Goal: Information Seeking & Learning: Learn about a topic

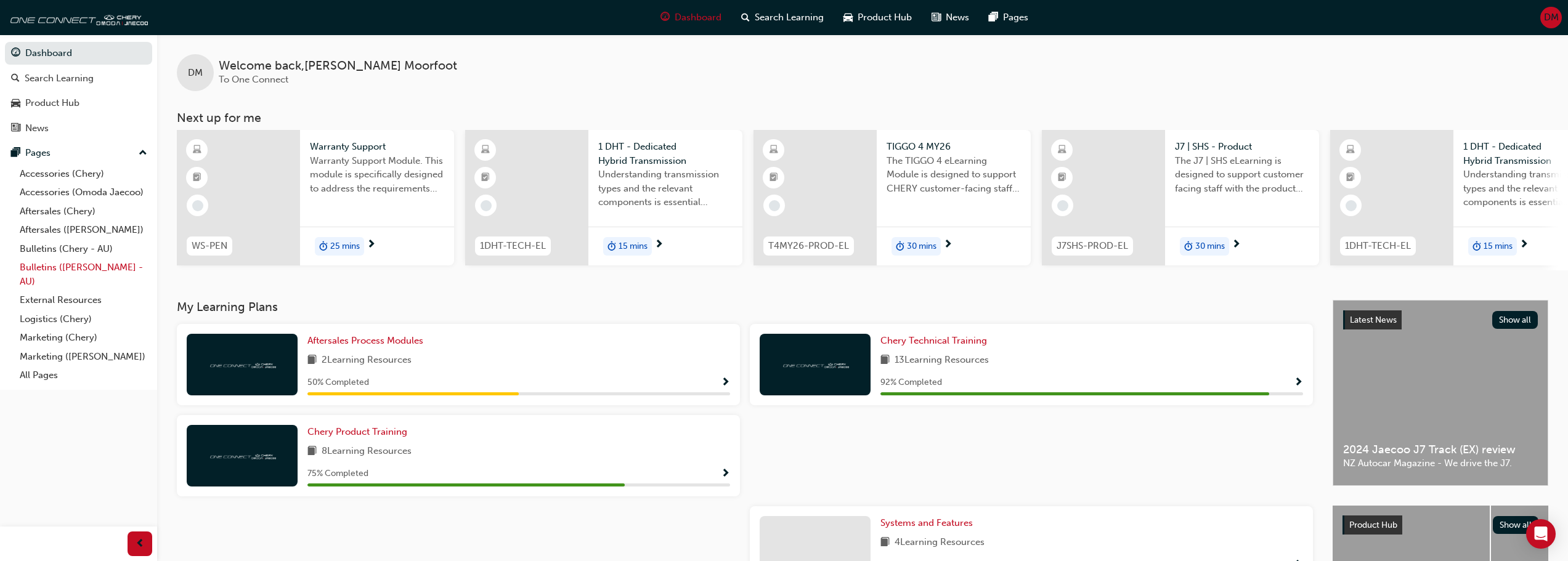
click at [46, 267] on link "Bulletins ([PERSON_NAME] - AU)" at bounding box center [83, 274] width 138 height 32
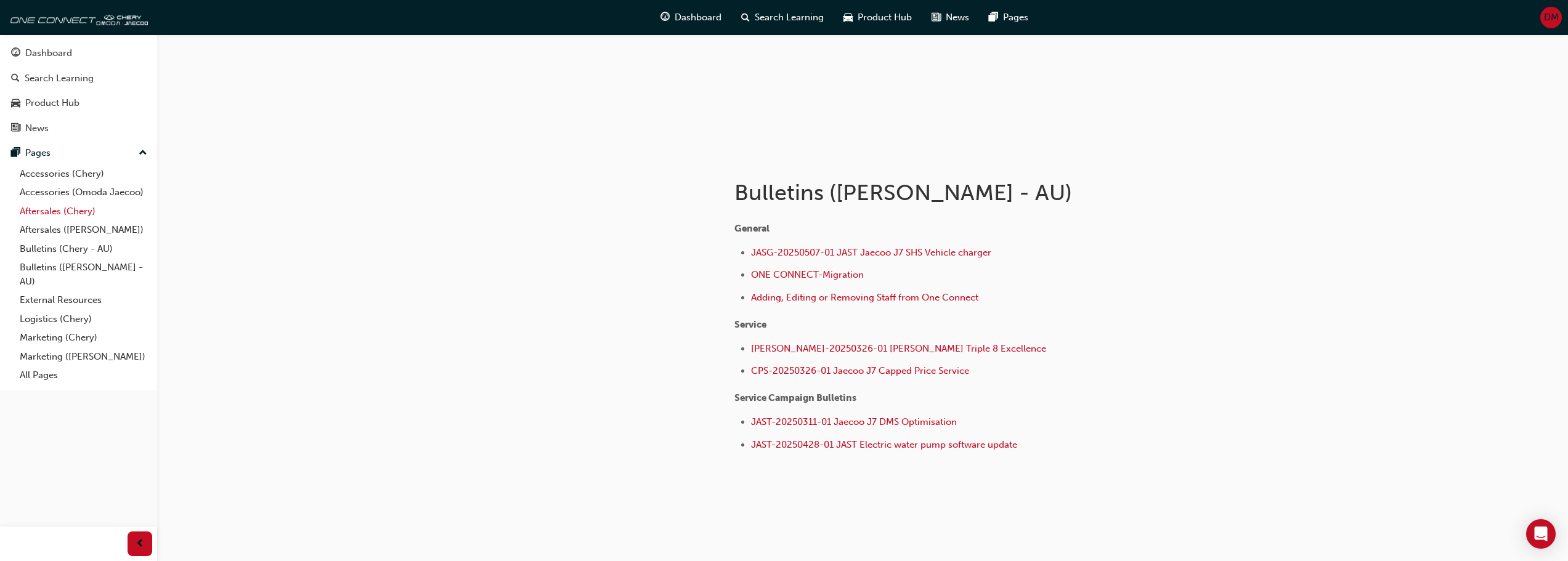
scroll to position [139, 0]
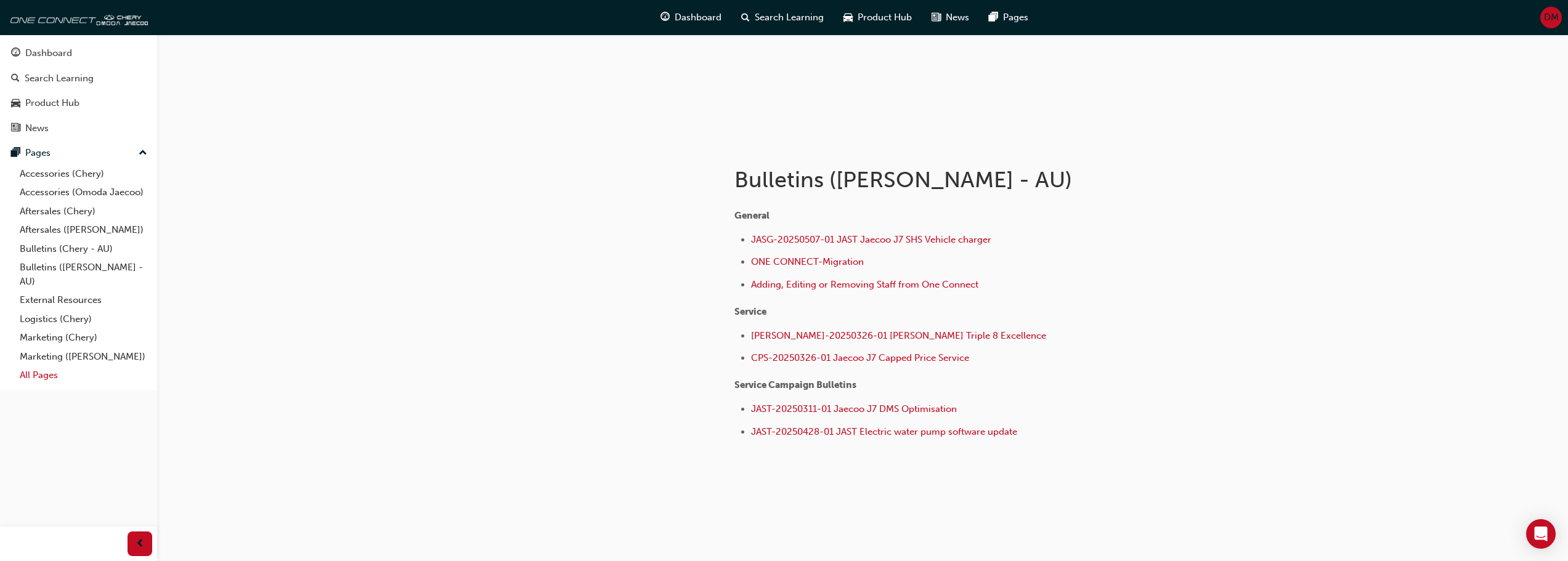
click at [34, 373] on link "All Pages" at bounding box center [83, 375] width 138 height 19
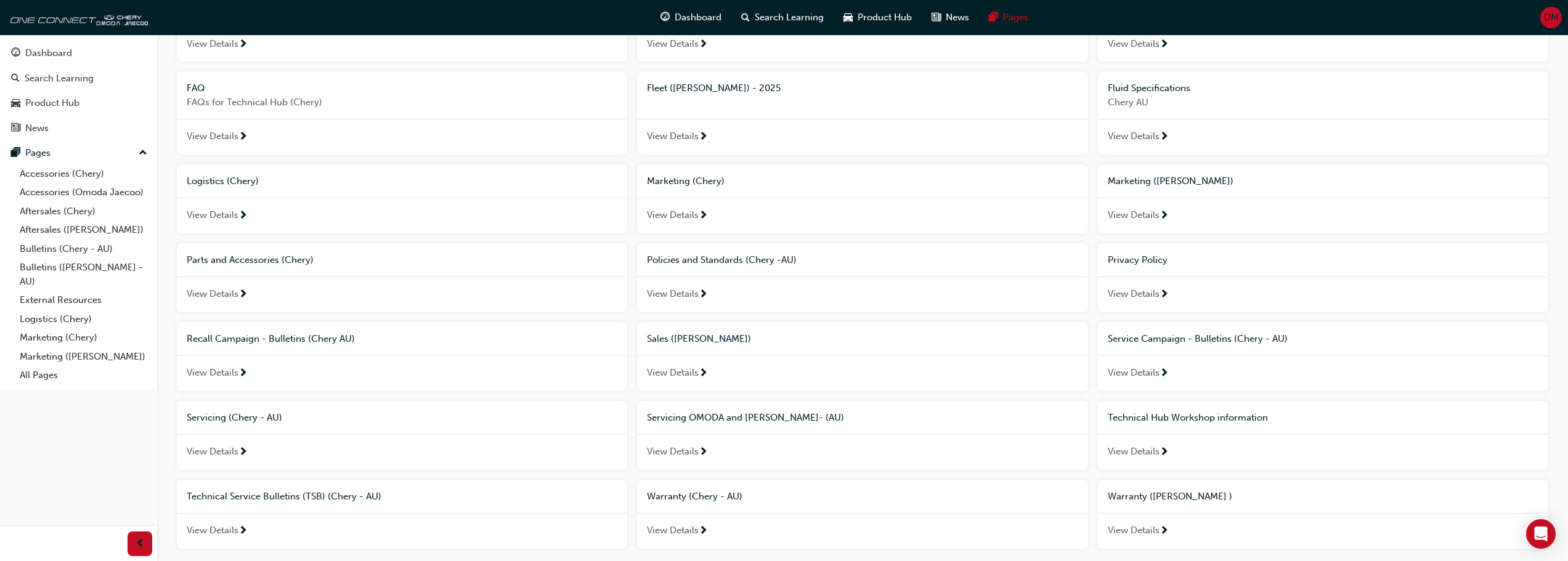
scroll to position [383, 0]
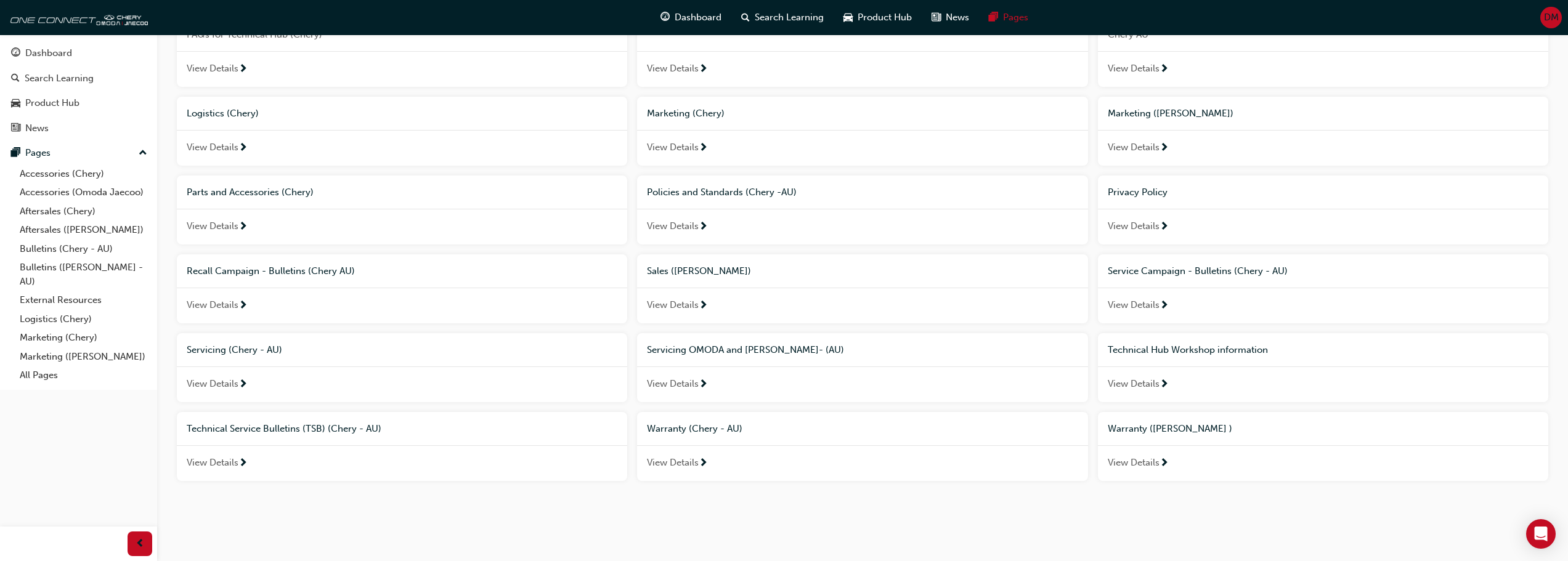
click at [1223, 273] on span "Service Campaign - Bulletins (Chery - AU)" at bounding box center [1198, 271] width 180 height 11
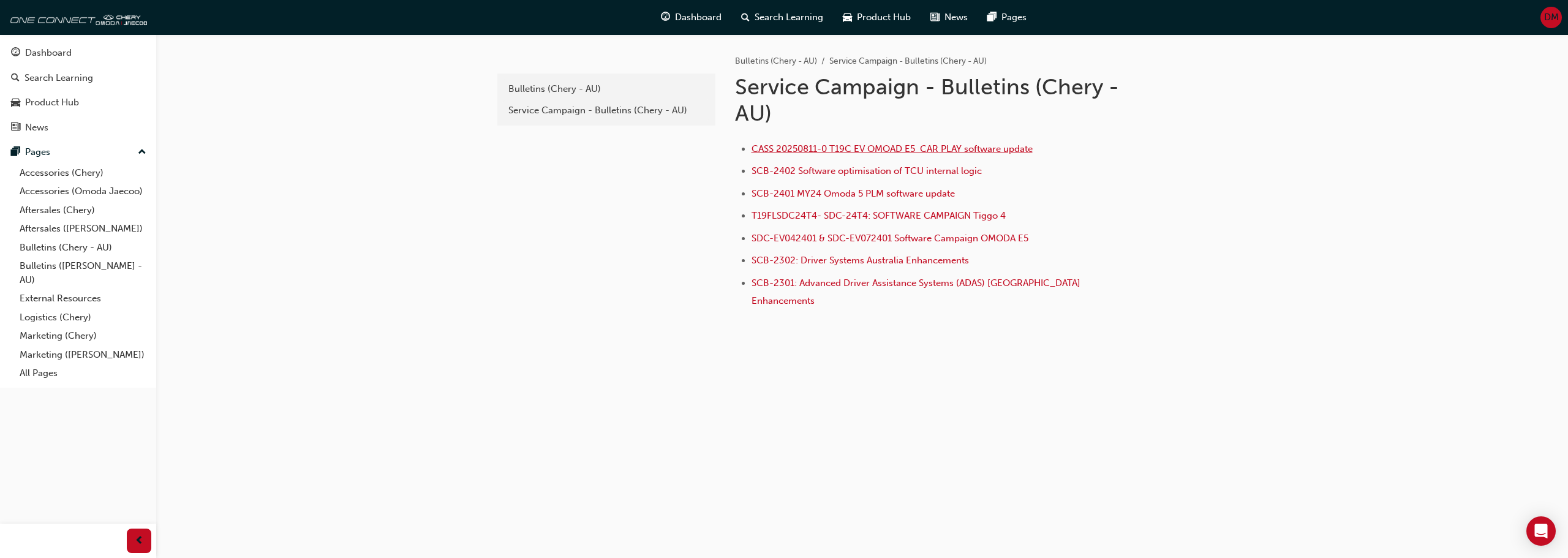
click at [933, 149] on span "CASS 20250811-0 T19C EV OMOAD E5 CAR PLAY software update" at bounding box center [892, 149] width 281 height 11
